Goal: Register for event/course

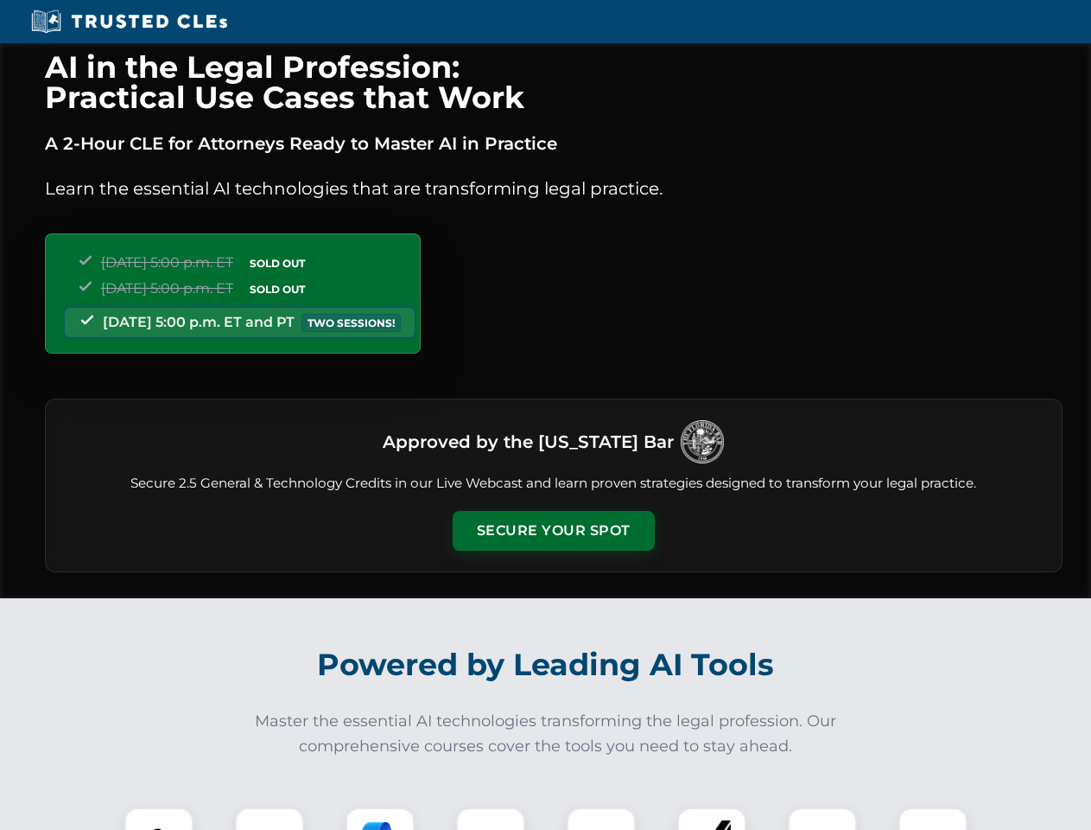
click at [553, 531] on button "Secure Your Spot" at bounding box center [554, 531] width 202 height 40
click at [159, 818] on img at bounding box center [159, 842] width 50 height 50
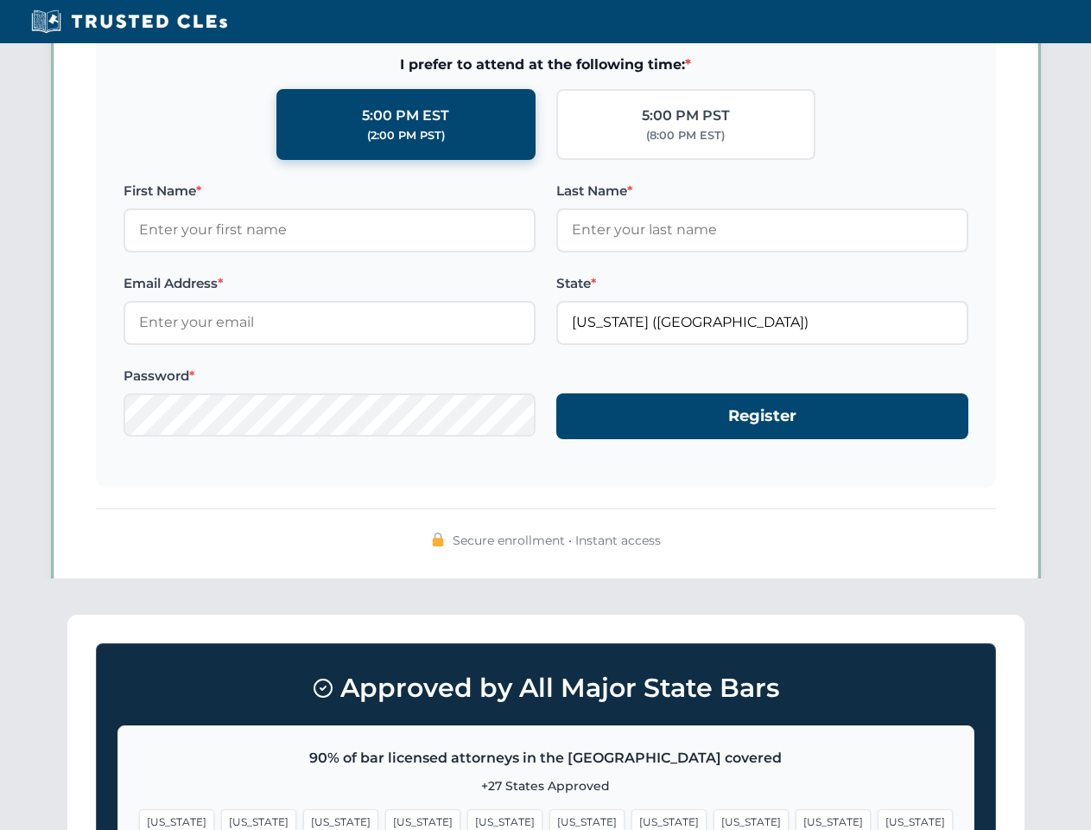
click at [632, 818] on span "[US_STATE]" at bounding box center [669, 821] width 75 height 25
click at [796, 818] on span "[US_STATE]" at bounding box center [833, 821] width 75 height 25
